Goal: Find contact information: Find contact information

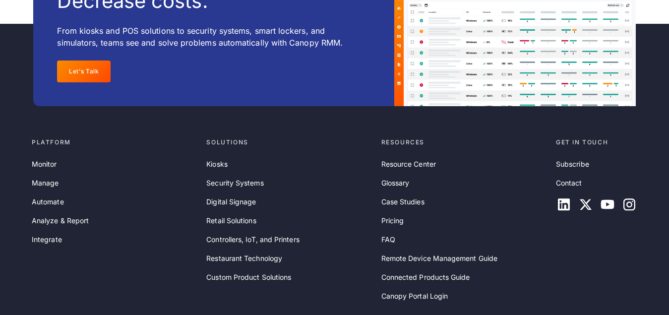
scroll to position [3284, 0]
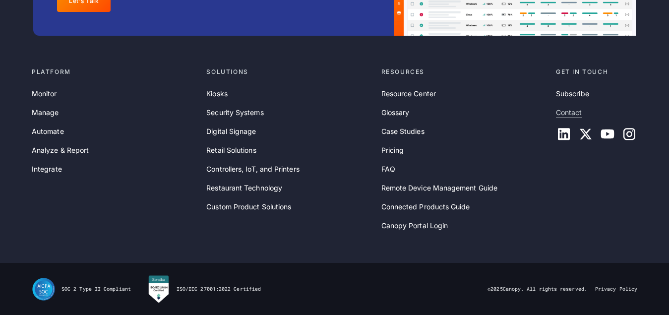
click at [568, 115] on link "Contact" at bounding box center [569, 112] width 26 height 11
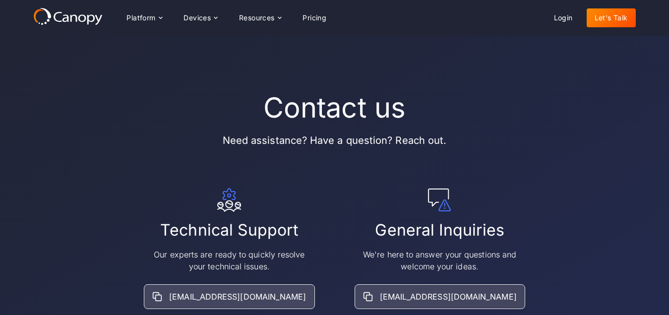
click at [62, 15] on icon at bounding box center [67, 16] width 69 height 18
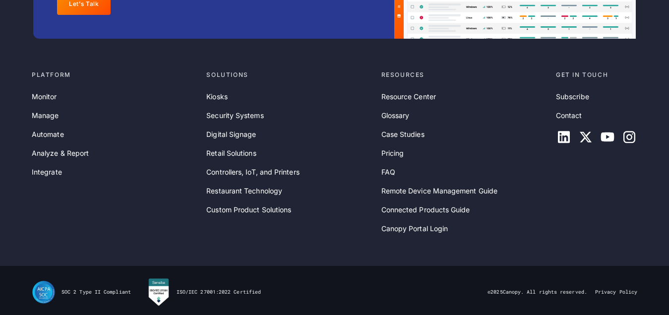
scroll to position [3284, 0]
